Goal: Find specific page/section: Find specific page/section

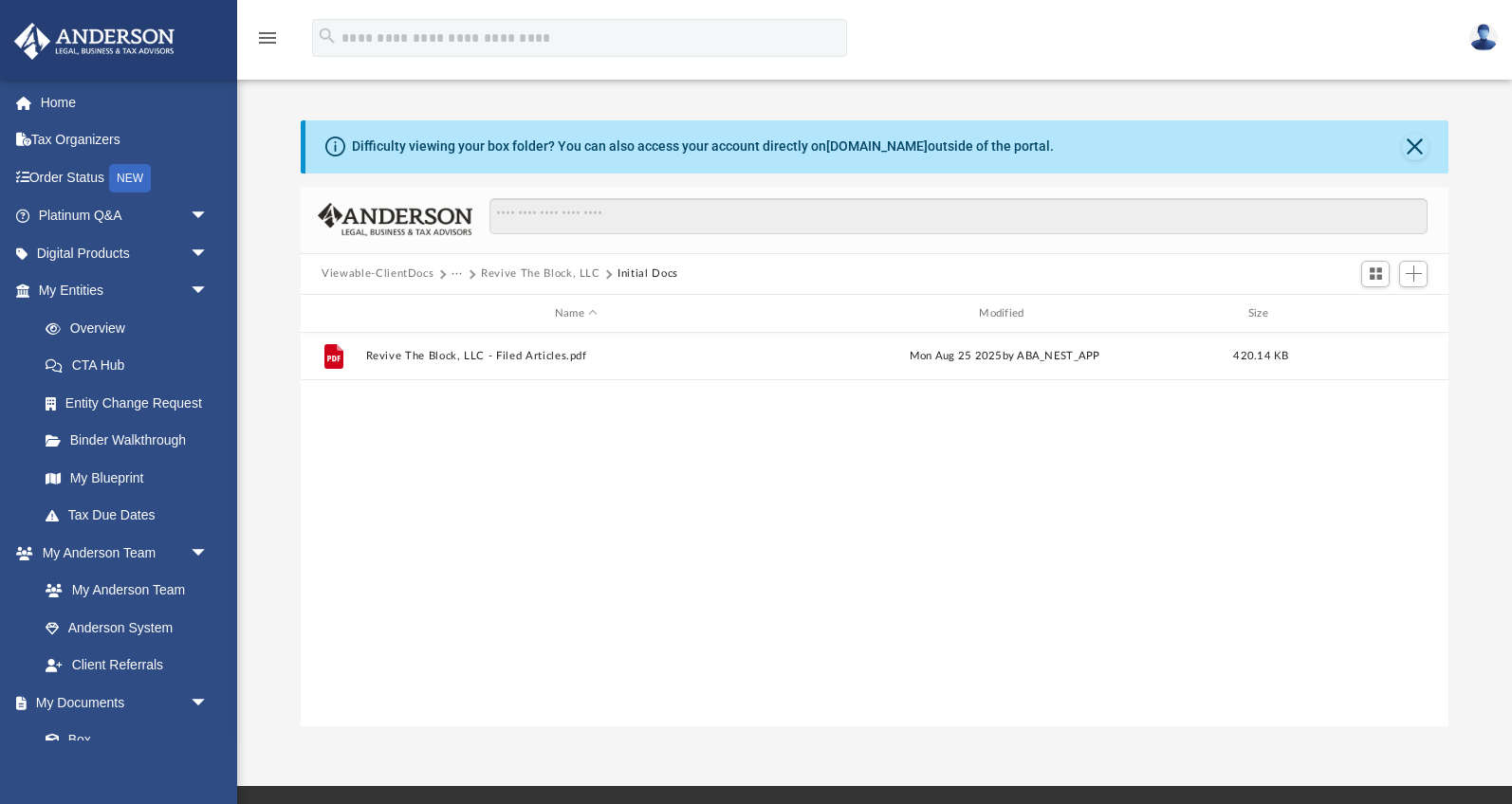
scroll to position [431, 1147]
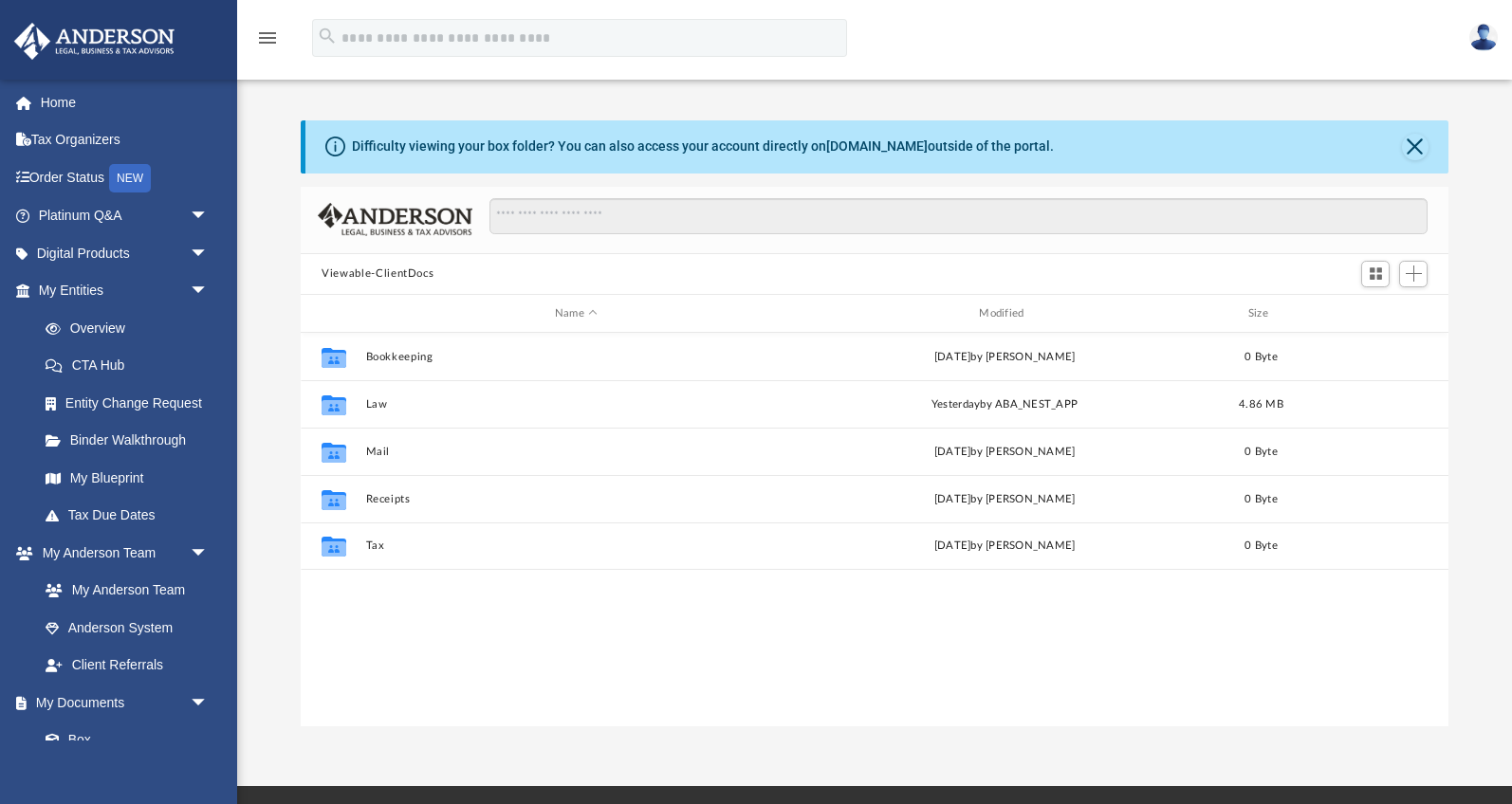
scroll to position [431, 1147]
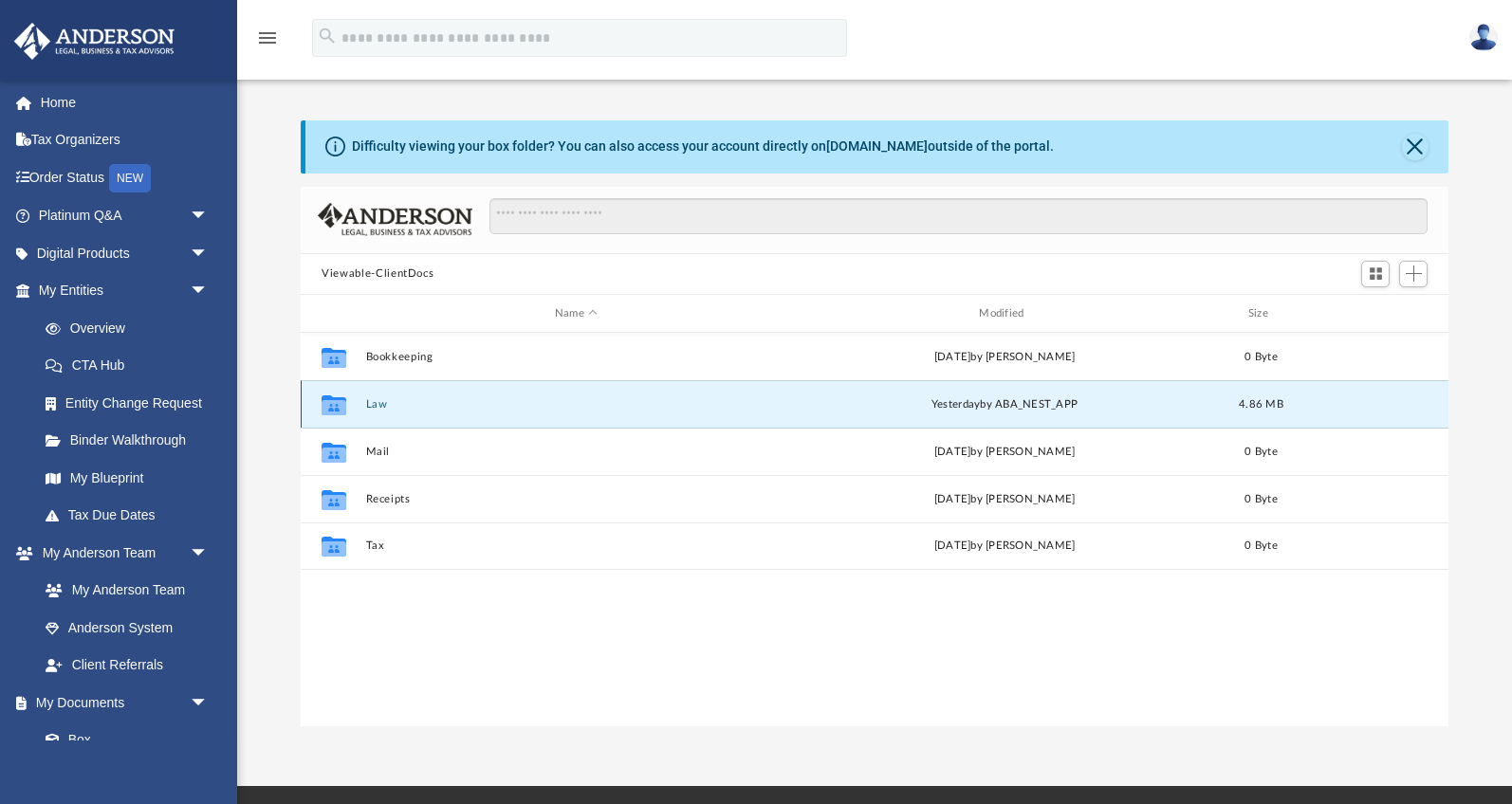
click at [378, 407] on button "Law" at bounding box center [576, 404] width 420 height 13
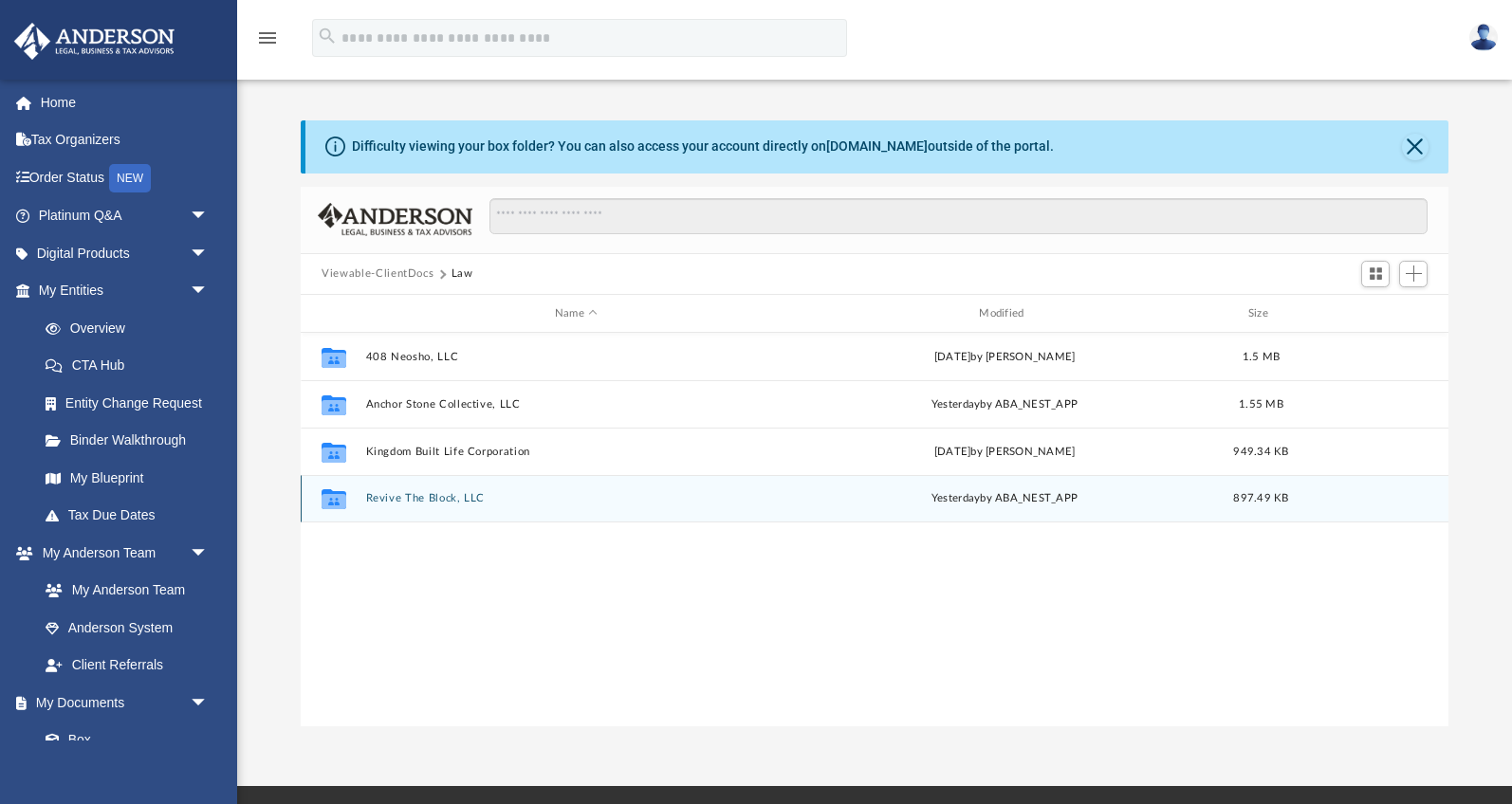
click at [419, 494] on button "Revive The Block, LLC" at bounding box center [576, 499] width 420 height 13
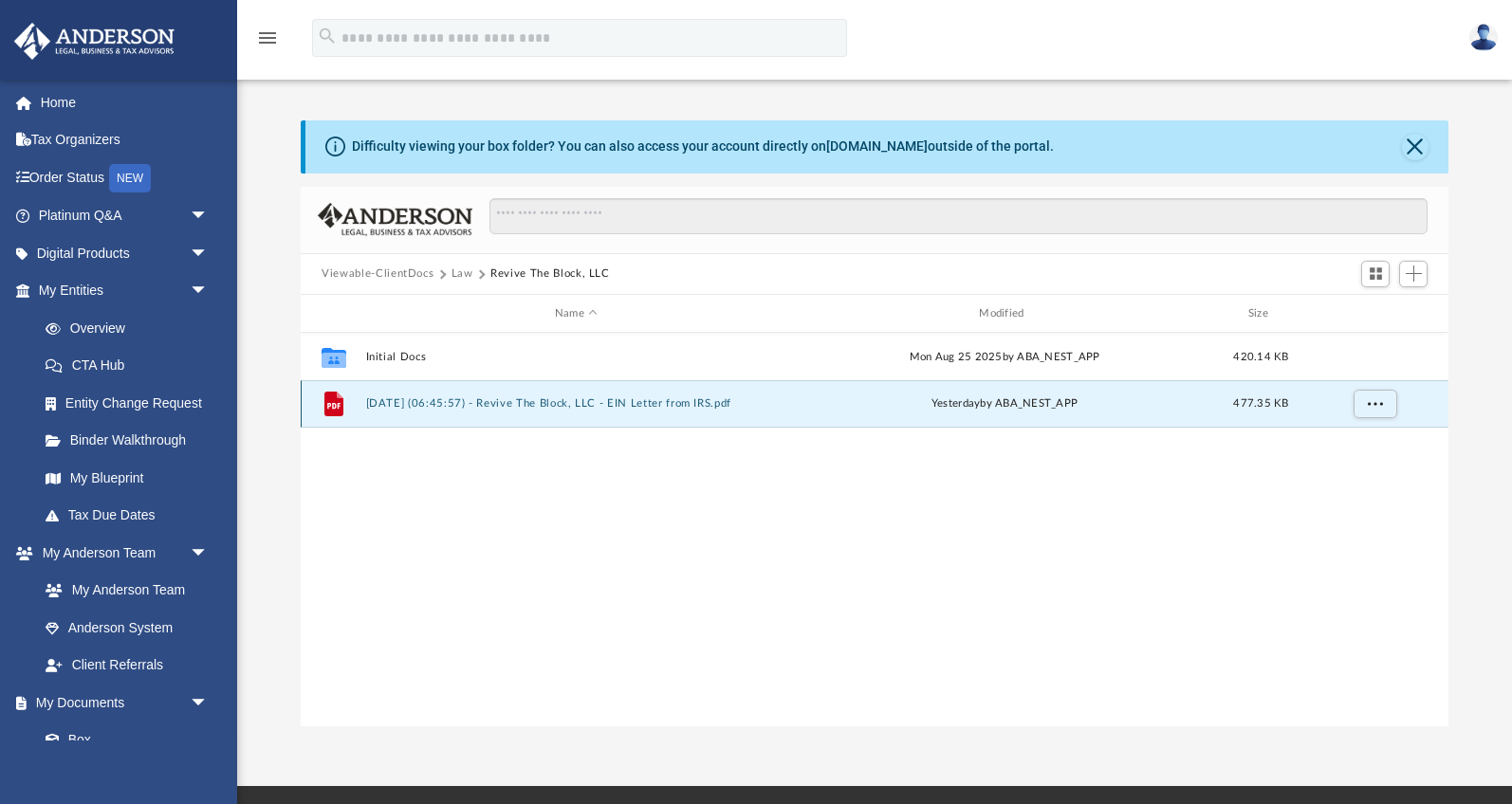
click at [618, 404] on button "[DATE] (06:45:57) - Revive The Block, LLC - EIN Letter from IRS.pdf" at bounding box center [576, 404] width 420 height 13
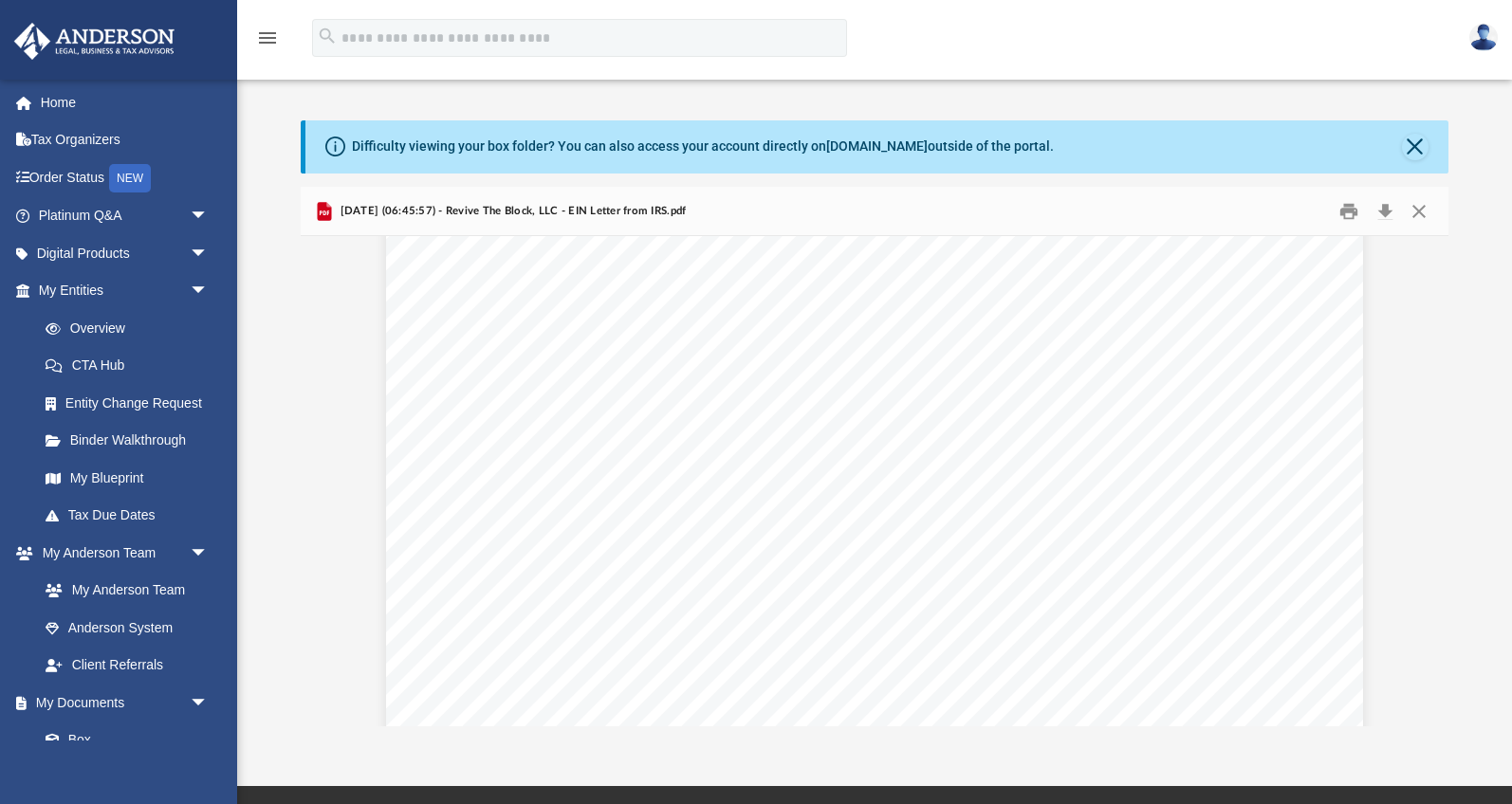
scroll to position [179, 0]
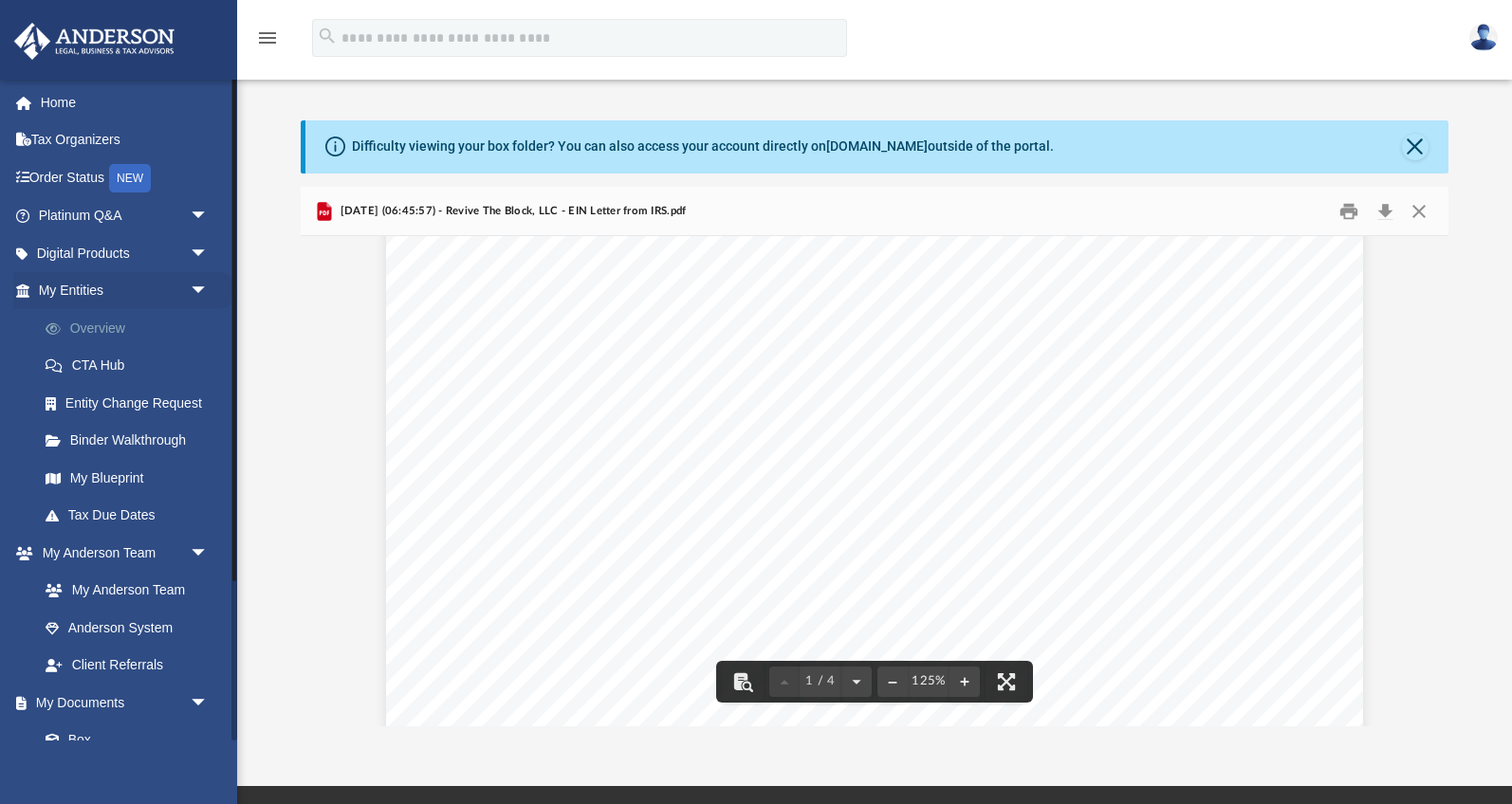
click at [106, 330] on link "Overview" at bounding box center [131, 328] width 211 height 38
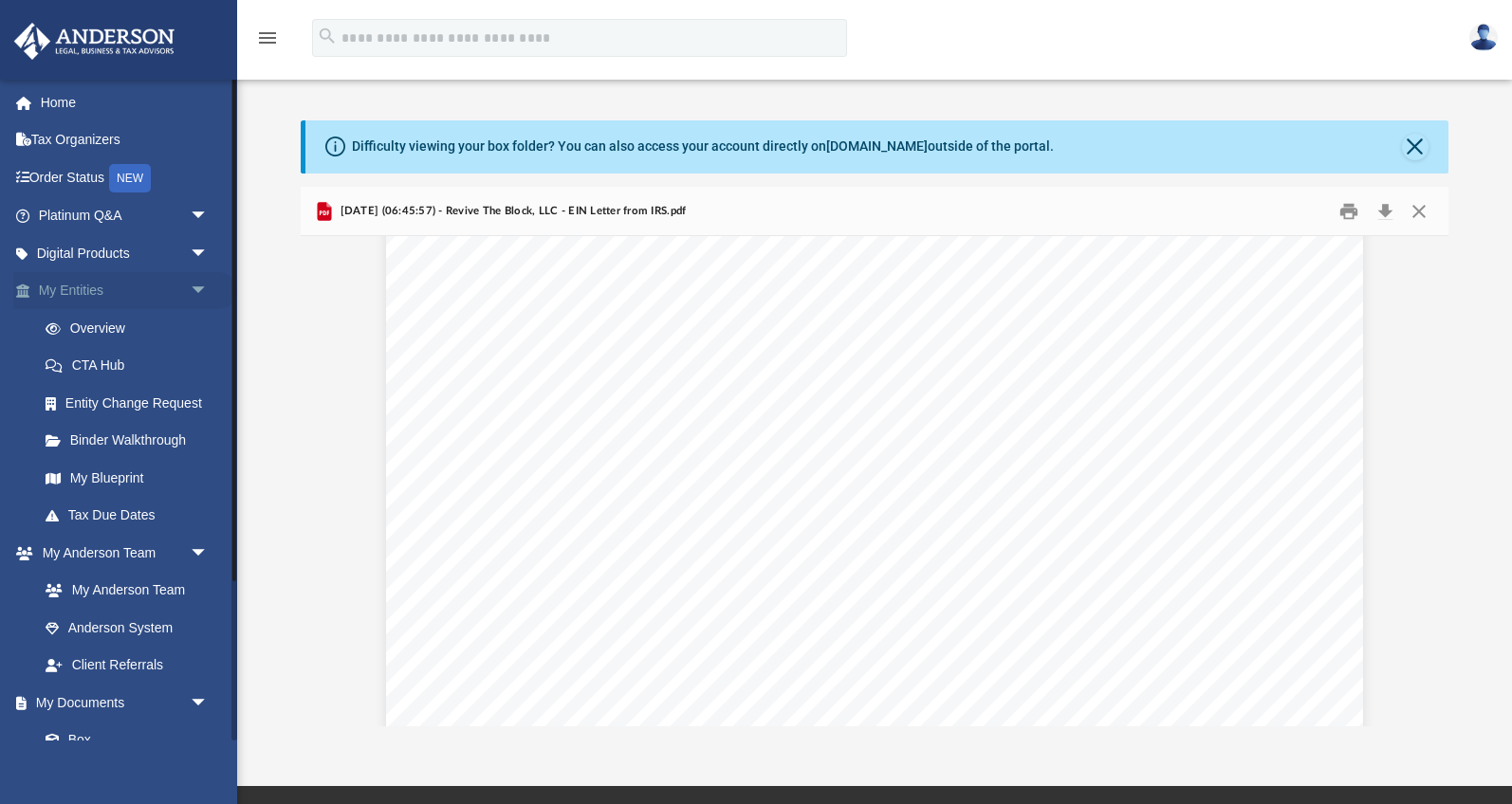
click at [199, 291] on span "arrow_drop_down" at bounding box center [209, 292] width 38 height 39
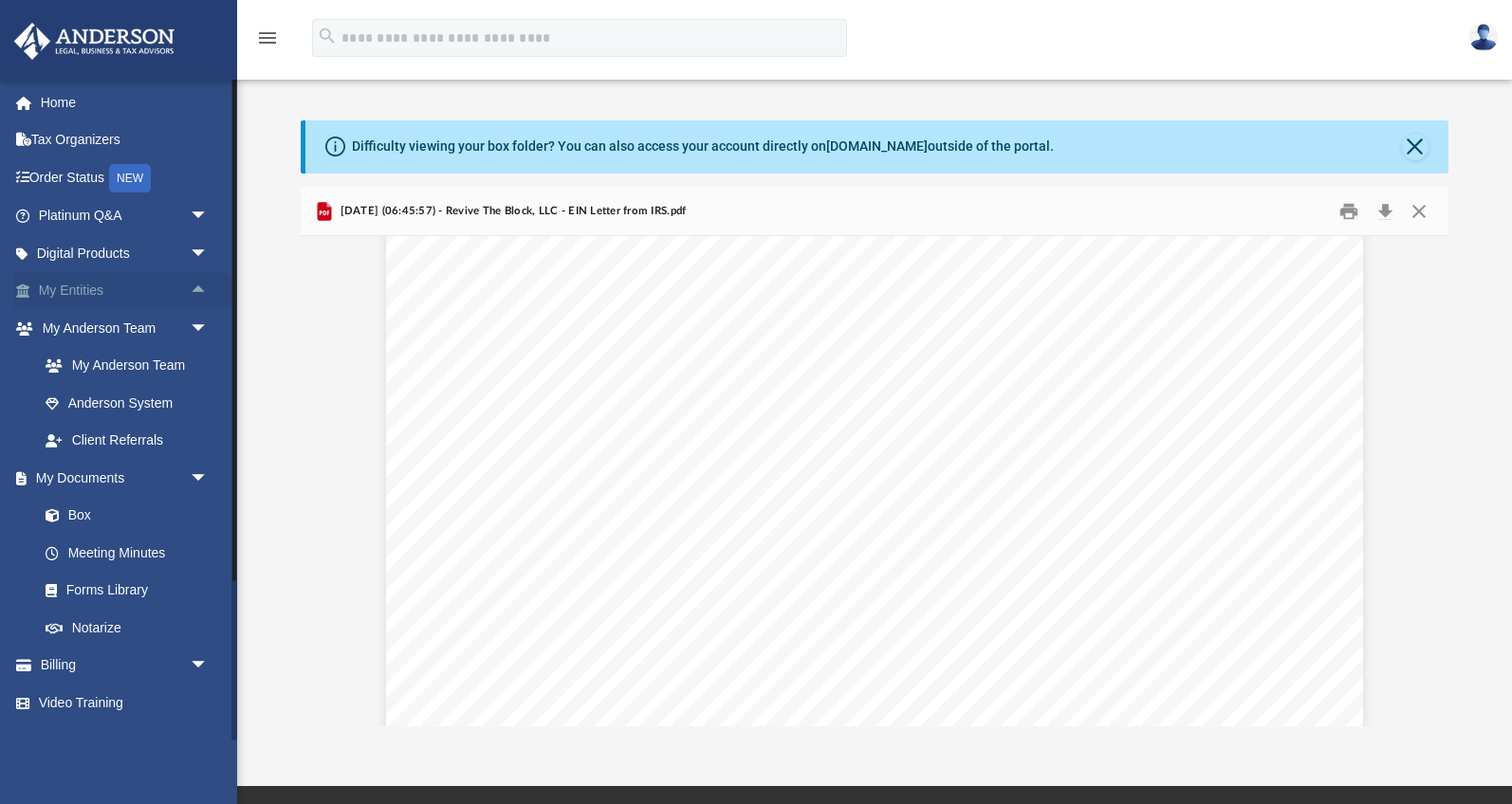
click at [199, 291] on span "arrow_drop_up" at bounding box center [209, 292] width 38 height 39
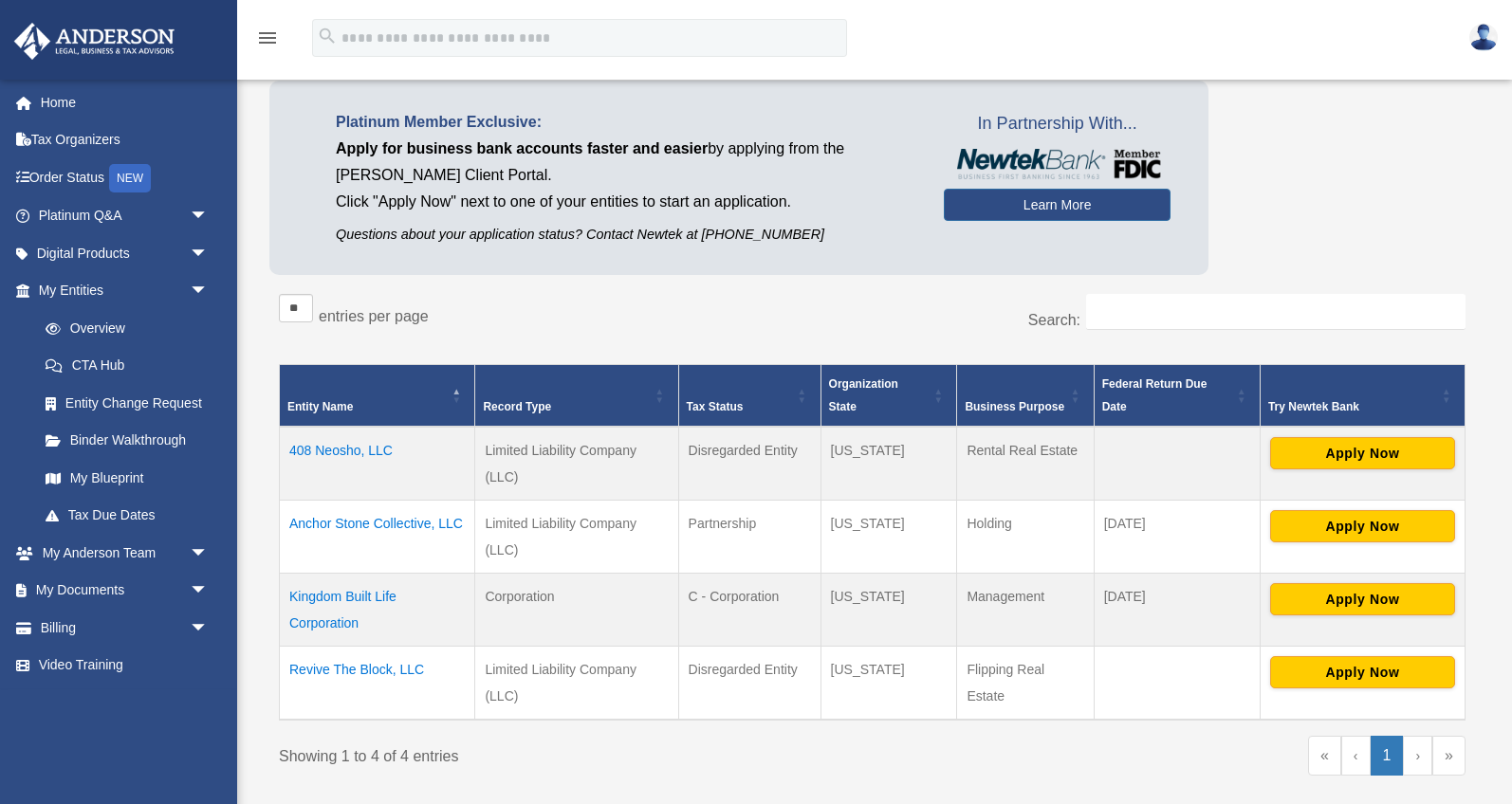
scroll to position [134, 0]
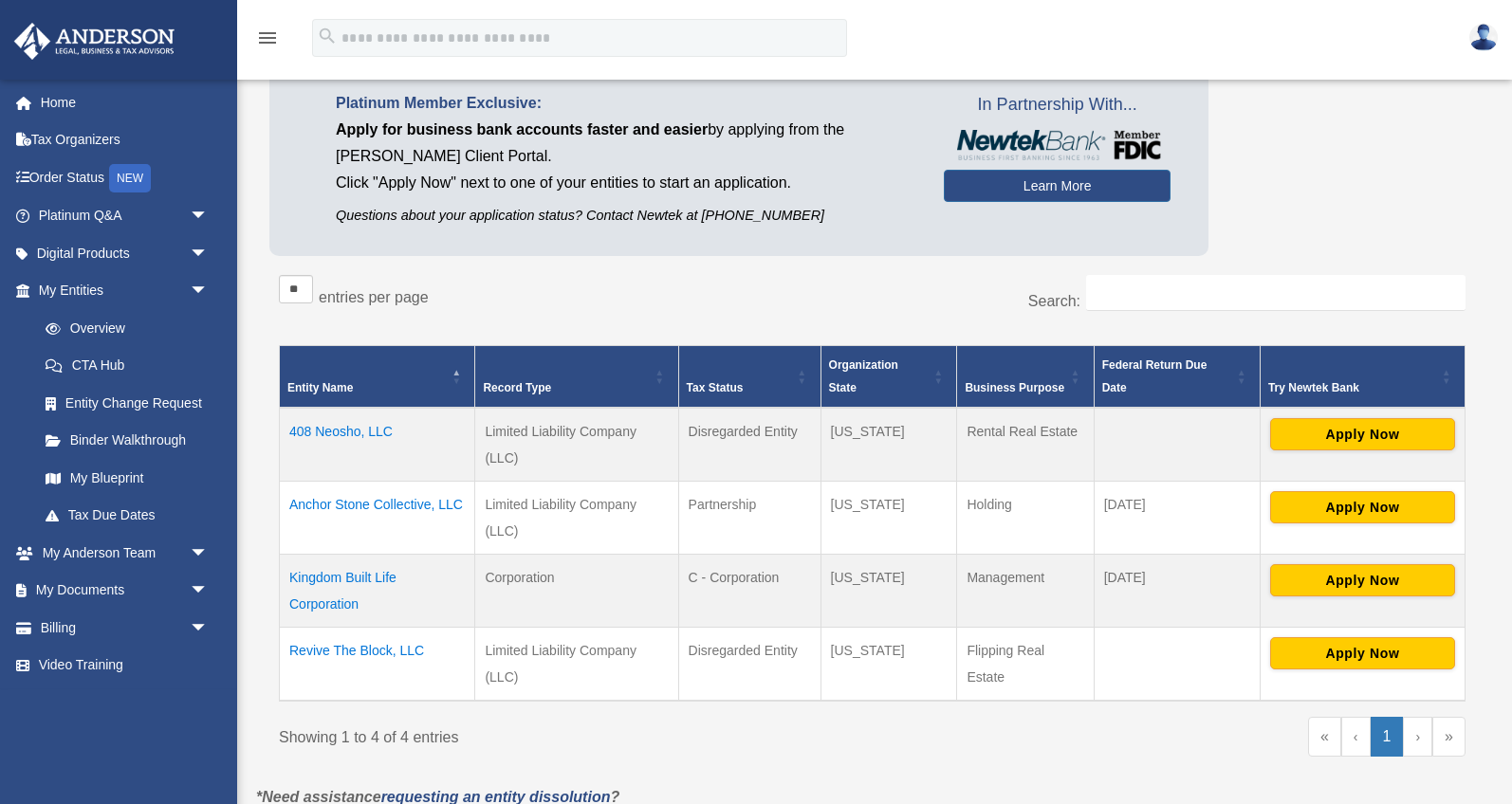
click at [372, 653] on td "Revive The Block, LLC" at bounding box center [378, 664] width 196 height 74
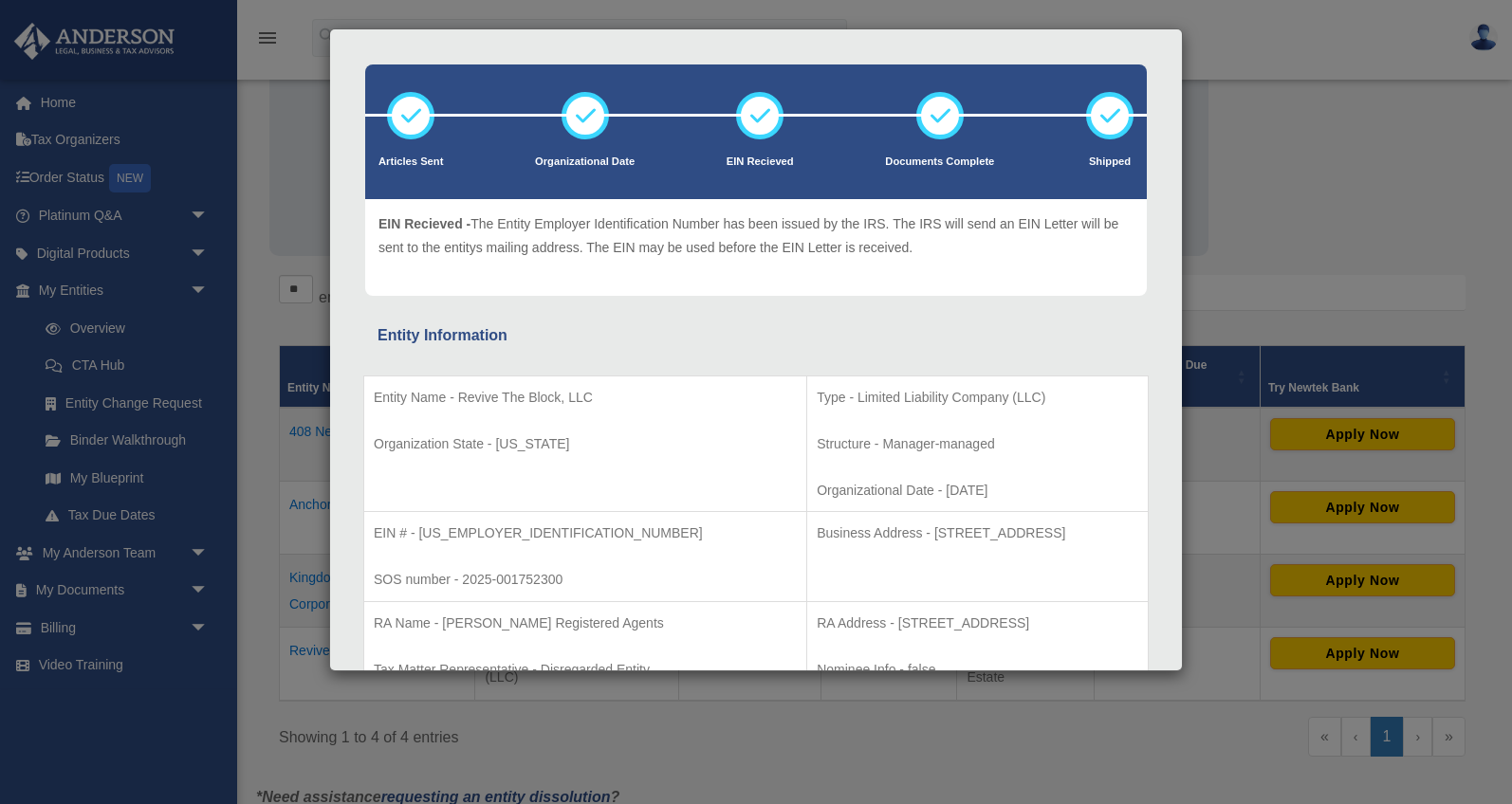
scroll to position [0, 0]
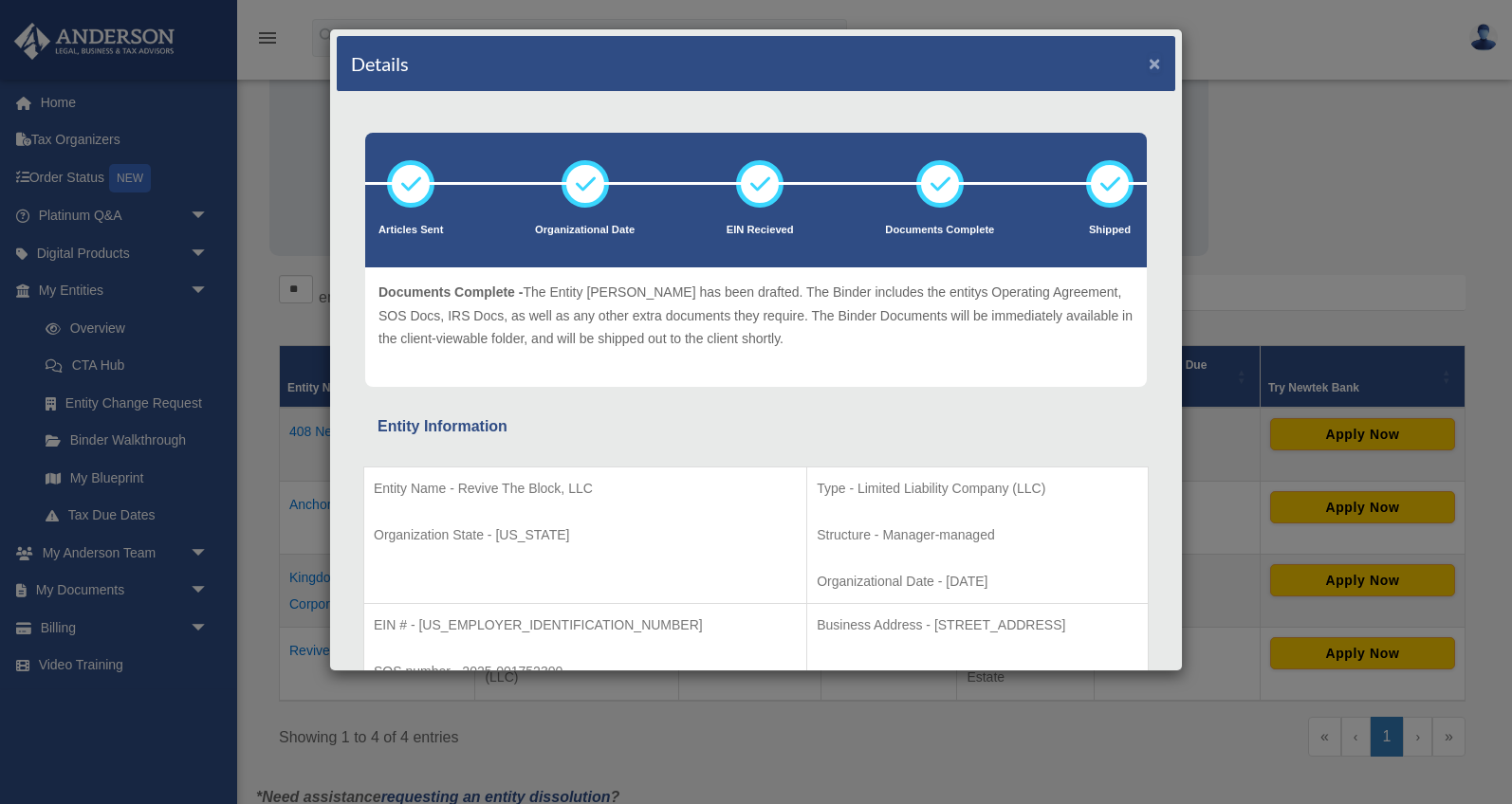
click at [1156, 65] on button "×" at bounding box center [1155, 63] width 13 height 20
